Goal: Communication & Community: Answer question/provide support

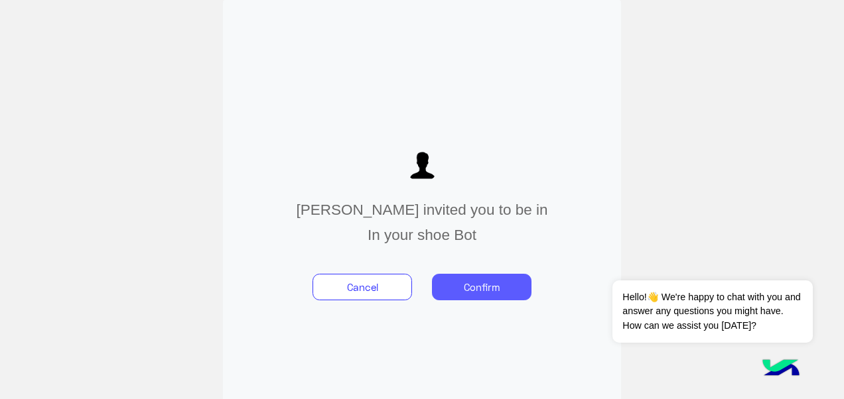
drag, startPoint x: 499, startPoint y: 282, endPoint x: 482, endPoint y: 280, distance: 17.4
click at [484, 280] on button "Confirm" at bounding box center [482, 287] width 100 height 27
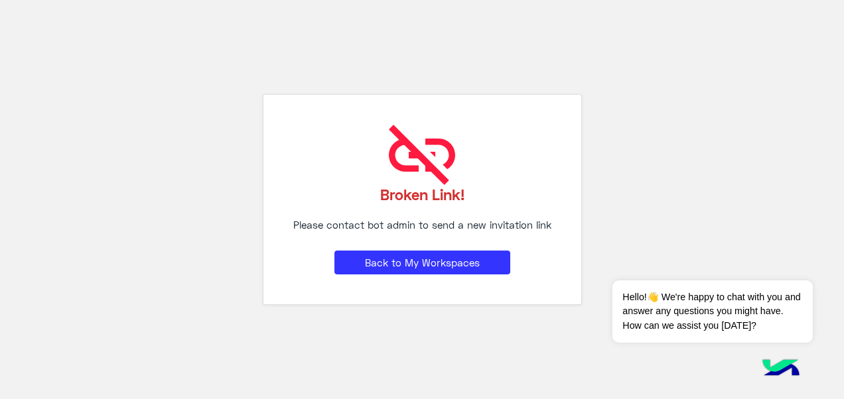
click at [482, 275] on div "Broken Link! Please contact bot admin to send a new invitation link Back to My …" at bounding box center [422, 199] width 319 height 210
click at [485, 268] on button "Back to My Workspaces" at bounding box center [422, 263] width 176 height 24
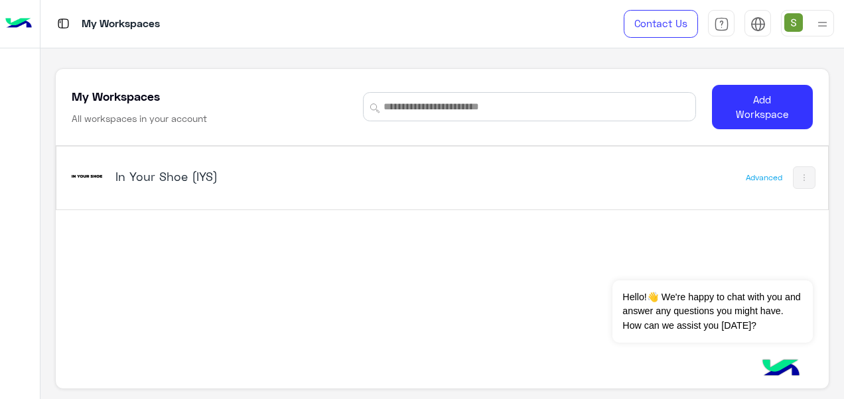
click at [224, 173] on h5 "In Your Shoe (IYS)" at bounding box center [249, 177] width 269 height 16
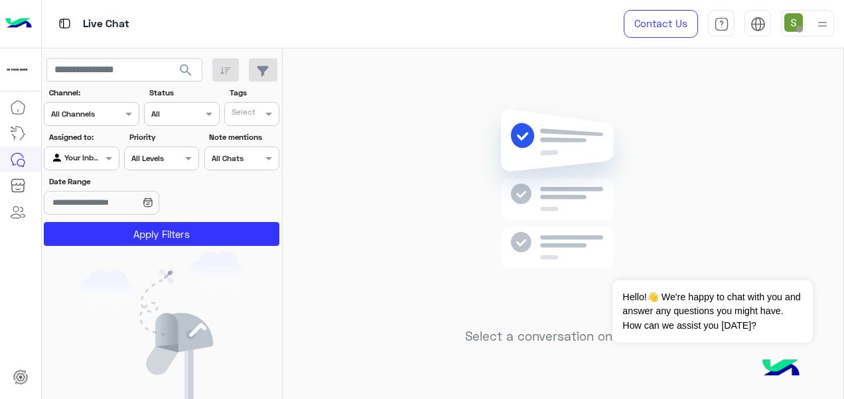
click at [811, 27] on div at bounding box center [807, 23] width 53 height 27
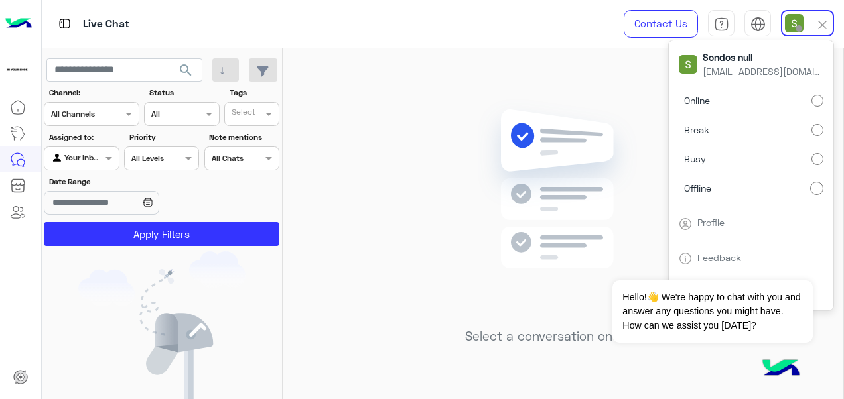
click at [792, 97] on label "Online" at bounding box center [751, 101] width 145 height 24
click at [450, 36] on div "Live Chat" at bounding box center [309, 24] width 535 height 48
click at [531, 52] on div "Select a conversation on the left" at bounding box center [563, 226] width 561 height 356
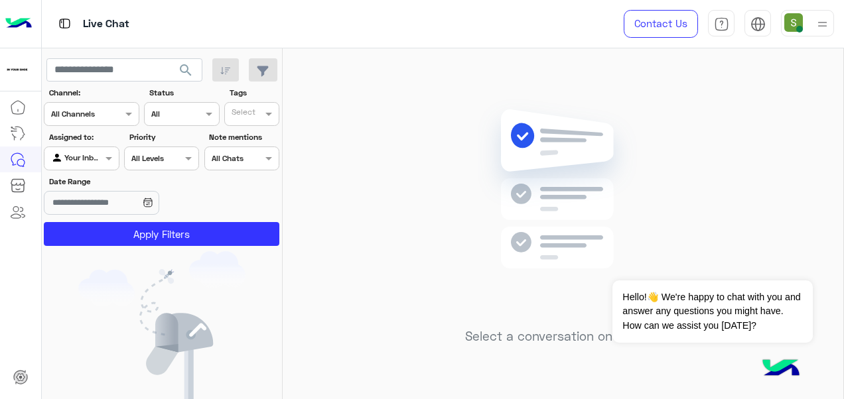
click at [817, 31] on img at bounding box center [822, 24] width 17 height 17
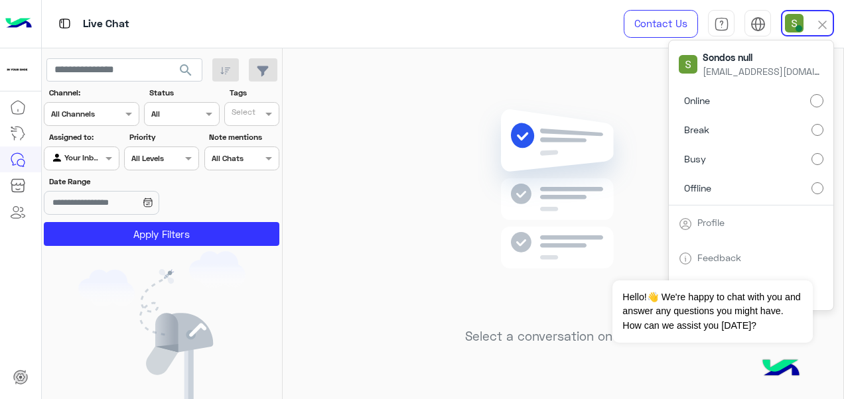
click at [794, 180] on label "Offline" at bounding box center [751, 188] width 145 height 24
click at [807, 135] on label "Break" at bounding box center [751, 130] width 145 height 24
click at [565, 58] on div "Select a conversation on the left" at bounding box center [563, 226] width 561 height 356
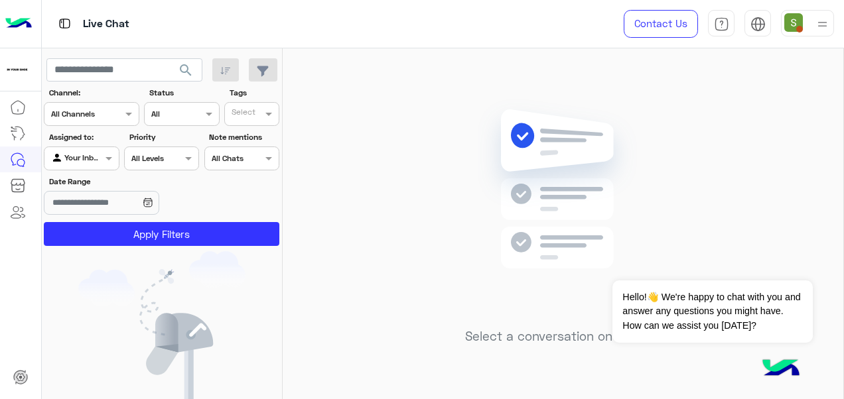
click at [819, 34] on div at bounding box center [822, 23] width 17 height 25
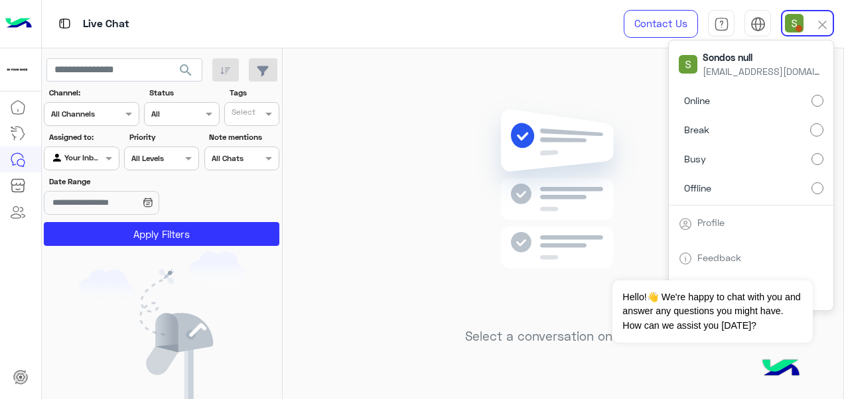
click at [796, 95] on label "Online" at bounding box center [751, 101] width 145 height 24
click at [471, 79] on div "Select a conversation on the left" at bounding box center [563, 226] width 561 height 356
